Goal: Task Accomplishment & Management: Complete application form

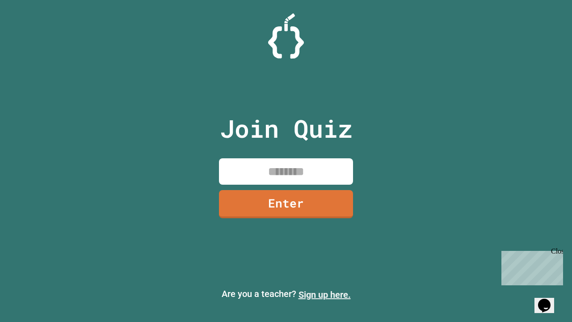
click at [324, 294] on link "Sign up here." at bounding box center [324, 294] width 52 height 11
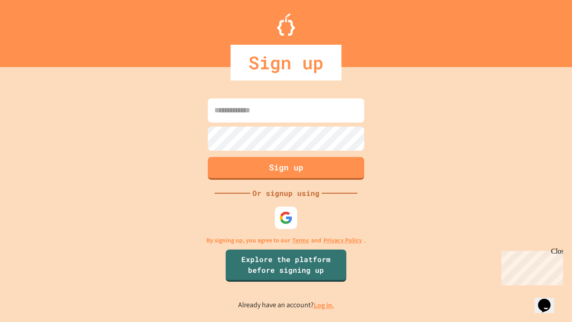
click at [324, 305] on link "Log in." at bounding box center [324, 304] width 21 height 9
